Goal: Task Accomplishment & Management: Manage account settings

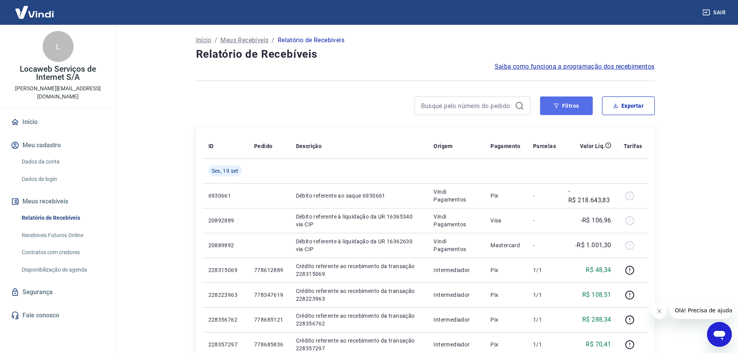
click at [571, 104] on button "Filtros" at bounding box center [566, 105] width 53 height 19
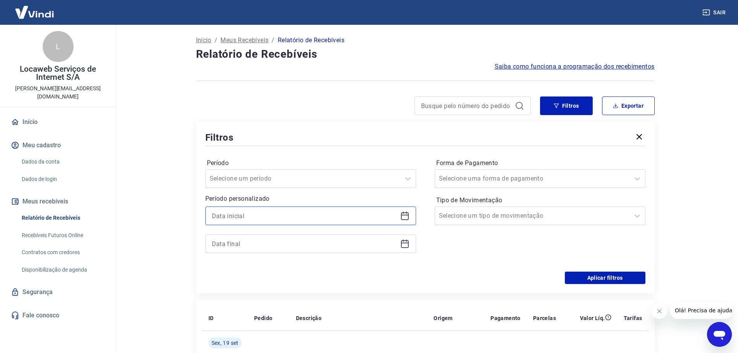
click at [265, 213] on input at bounding box center [304, 216] width 185 height 12
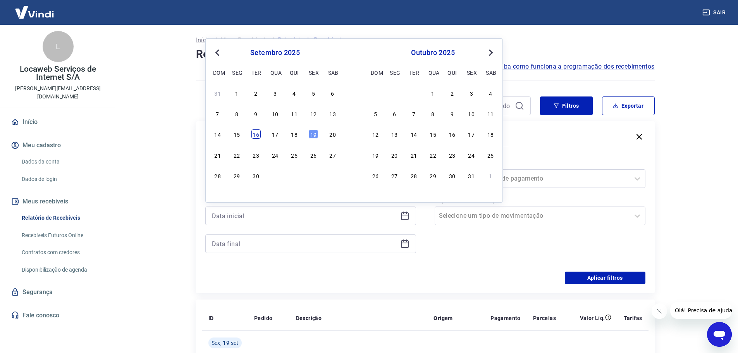
click at [255, 135] on div "16" at bounding box center [255, 133] width 9 height 9
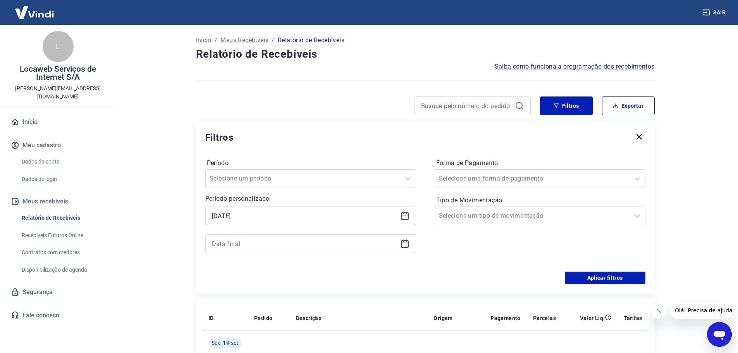
type input "[DATE]"
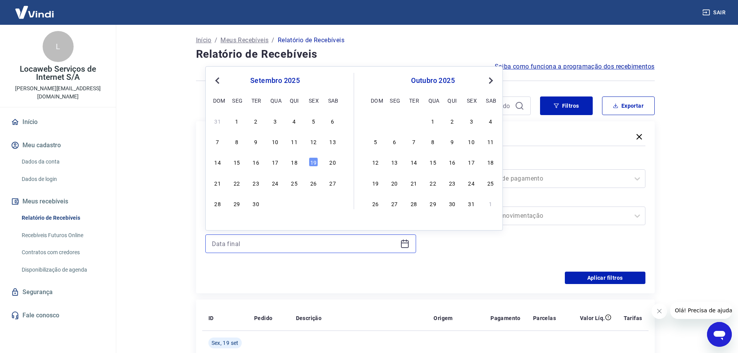
click at [241, 244] on input at bounding box center [304, 244] width 185 height 12
click at [314, 163] on div "19" at bounding box center [313, 161] width 9 height 9
type input "[DATE]"
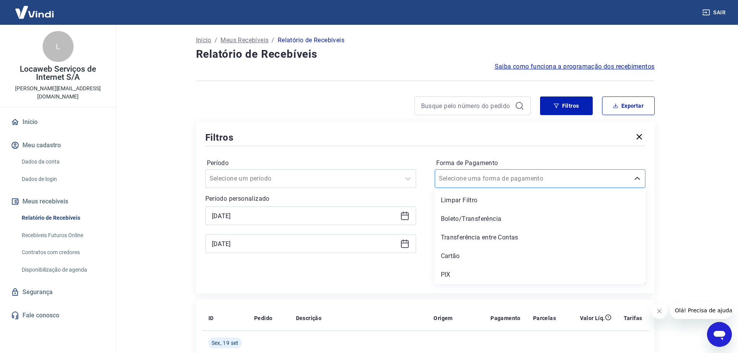
click at [490, 178] on input "Forma de Pagamento" at bounding box center [478, 178] width 78 height 9
click at [464, 221] on div "Boleto/Transferência" at bounding box center [540, 218] width 211 height 15
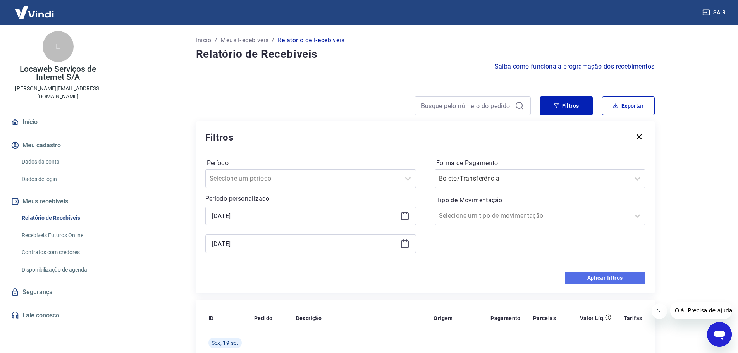
click at [583, 275] on button "Aplicar filtros" at bounding box center [605, 278] width 81 height 12
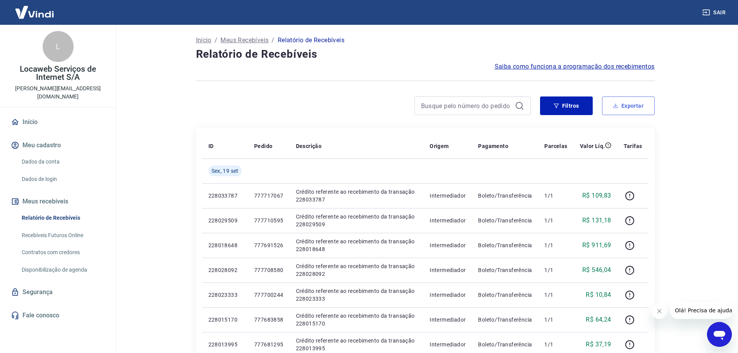
click at [637, 109] on button "Exportar" at bounding box center [628, 105] width 53 height 19
type input "[DATE]"
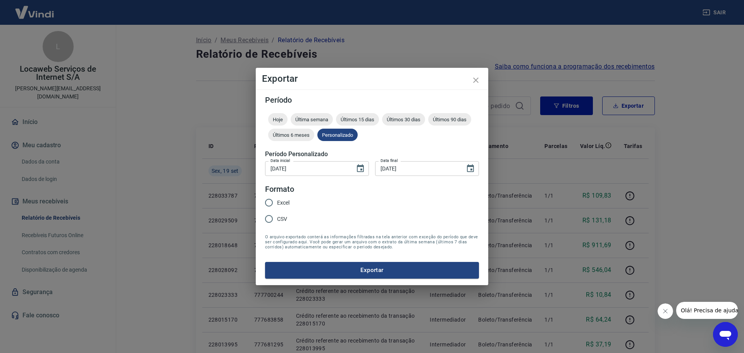
click at [269, 205] on input "Excel" at bounding box center [269, 202] width 16 height 16
radio input "true"
click at [344, 268] on button "Exportar" at bounding box center [372, 270] width 214 height 16
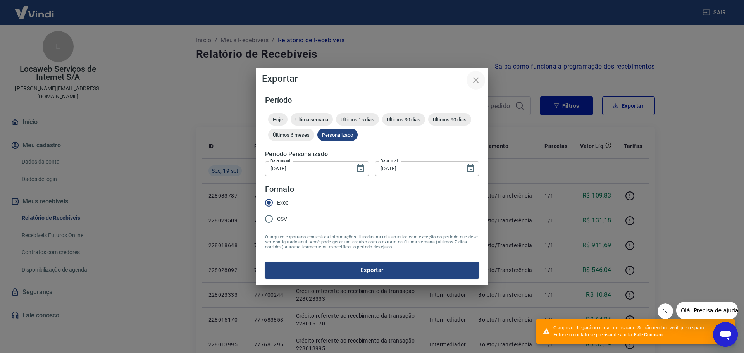
click at [476, 79] on icon "close" at bounding box center [475, 80] width 9 height 9
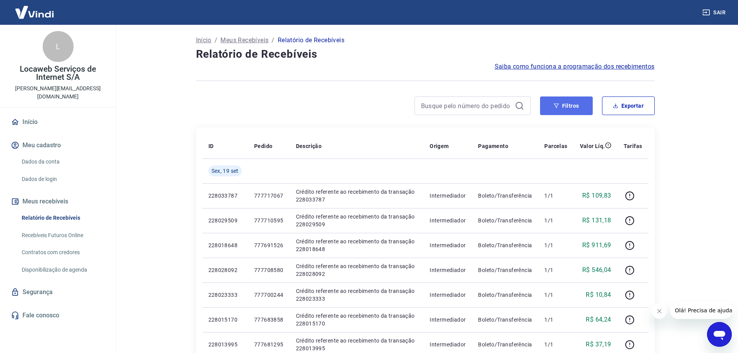
click at [579, 108] on button "Filtros" at bounding box center [566, 105] width 53 height 19
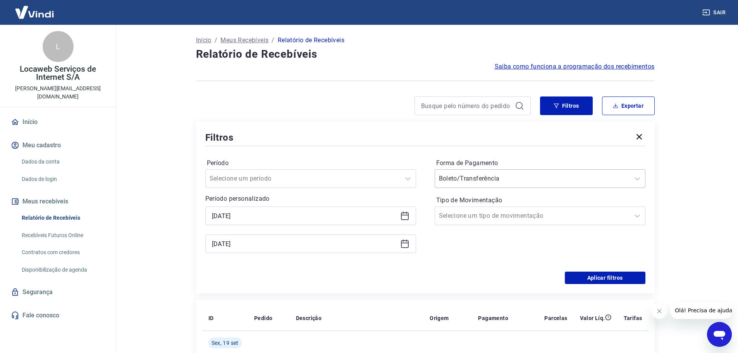
click at [481, 182] on input "Forma de Pagamento" at bounding box center [478, 178] width 78 height 9
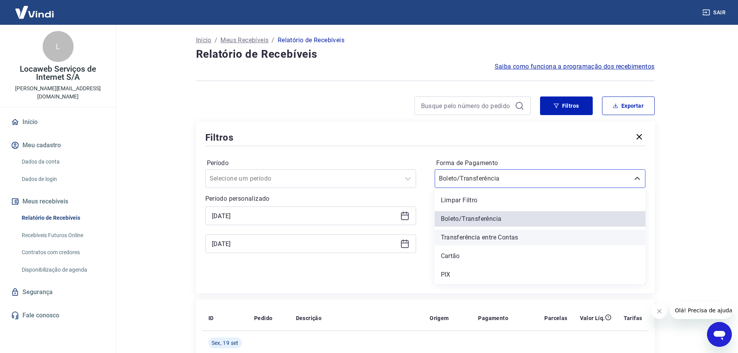
click at [473, 240] on div "Transferência entre Contas" at bounding box center [540, 237] width 211 height 15
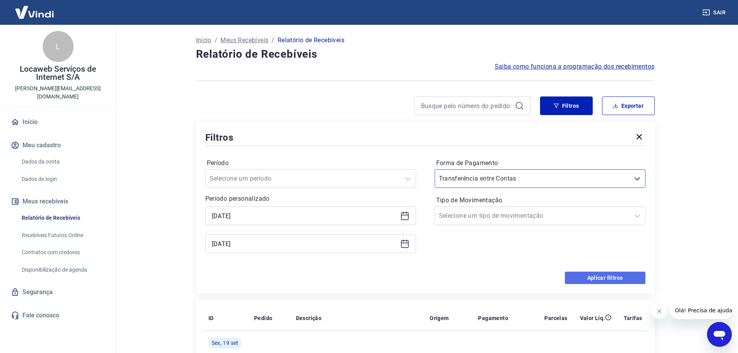
click at [600, 278] on button "Aplicar filtros" at bounding box center [605, 278] width 81 height 12
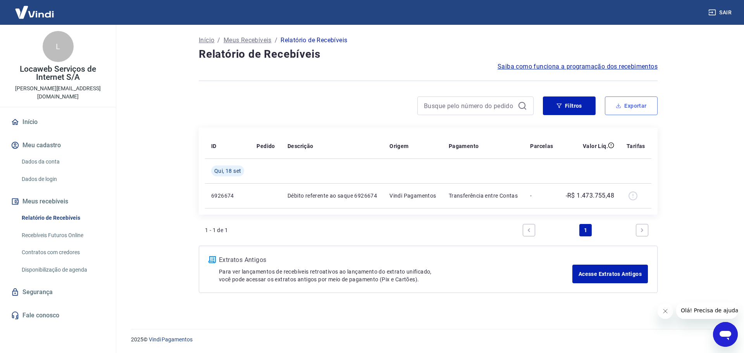
click at [631, 104] on button "Exportar" at bounding box center [631, 105] width 53 height 19
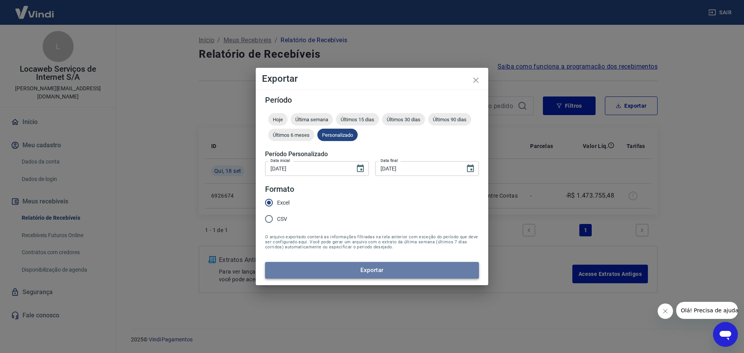
click at [323, 273] on button "Exportar" at bounding box center [372, 270] width 214 height 16
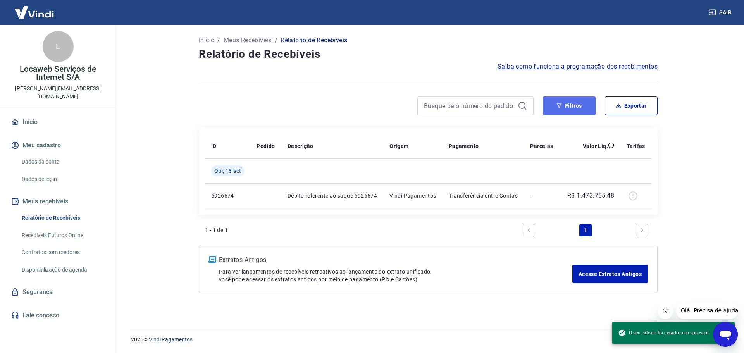
click at [567, 111] on button "Filtros" at bounding box center [569, 105] width 53 height 19
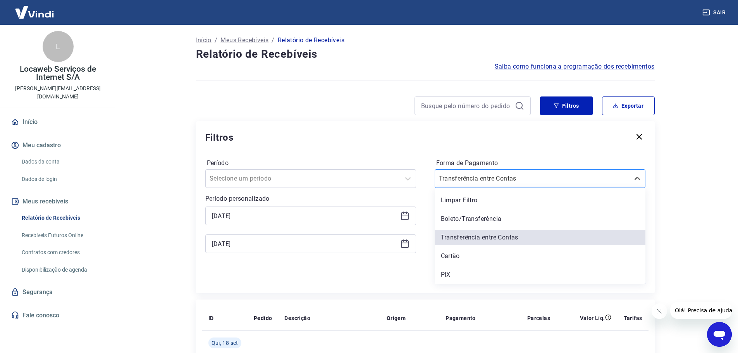
click at [474, 179] on input "Forma de Pagamento" at bounding box center [478, 178] width 78 height 9
click at [460, 260] on div "Cartão" at bounding box center [540, 255] width 211 height 15
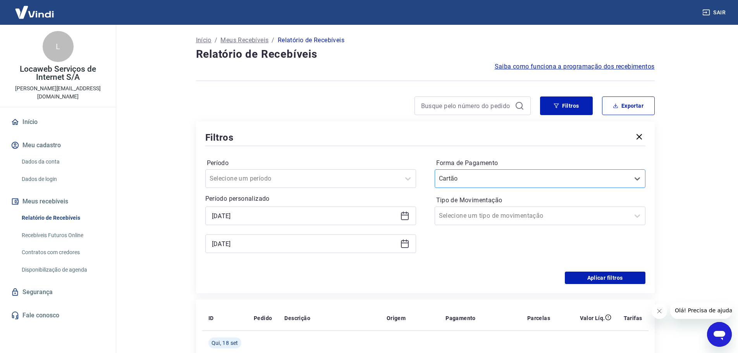
click at [475, 181] on input "Forma de Pagamento" at bounding box center [478, 178] width 78 height 9
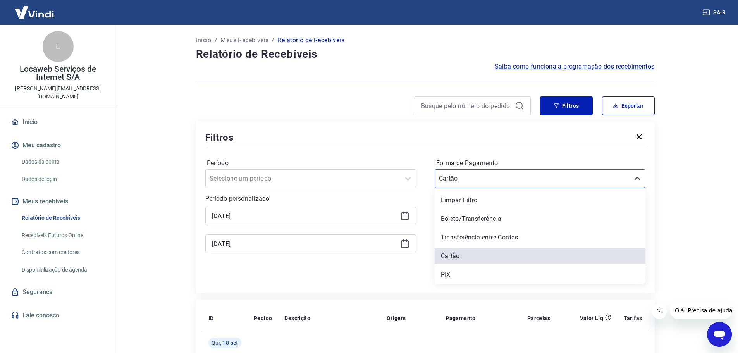
click at [457, 275] on div "PIX" at bounding box center [540, 274] width 211 height 15
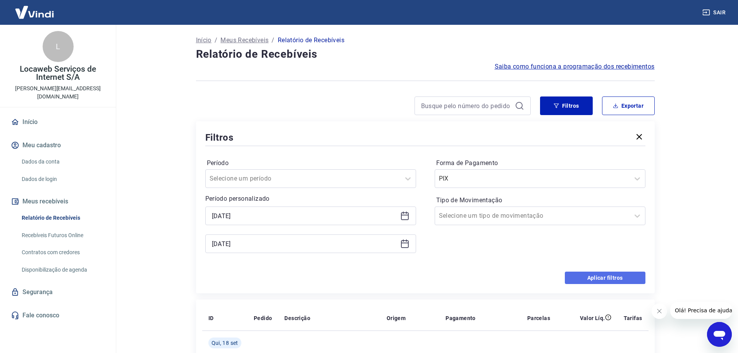
click at [583, 279] on button "Aplicar filtros" at bounding box center [605, 278] width 81 height 12
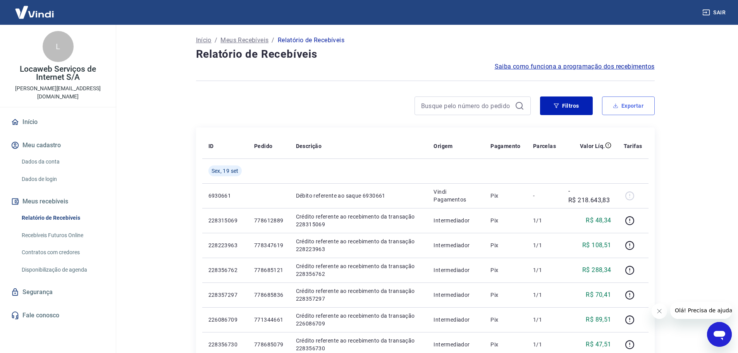
click at [626, 109] on button "Exportar" at bounding box center [628, 105] width 53 height 19
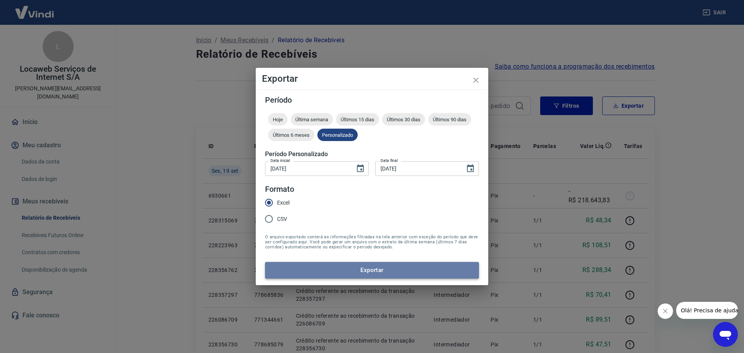
click at [338, 269] on button "Exportar" at bounding box center [372, 270] width 214 height 16
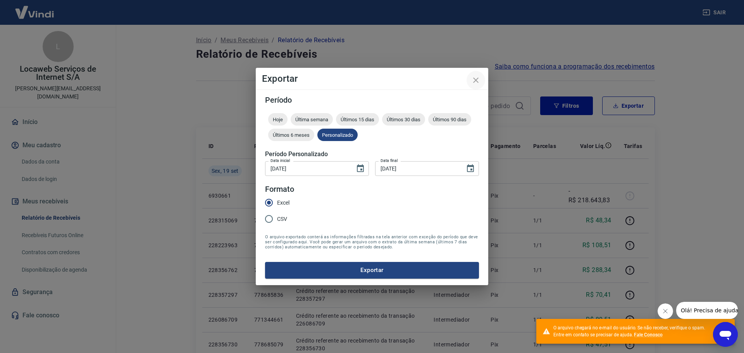
click at [473, 80] on icon "close" at bounding box center [475, 80] width 9 height 9
